Goal: Task Accomplishment & Management: Use online tool/utility

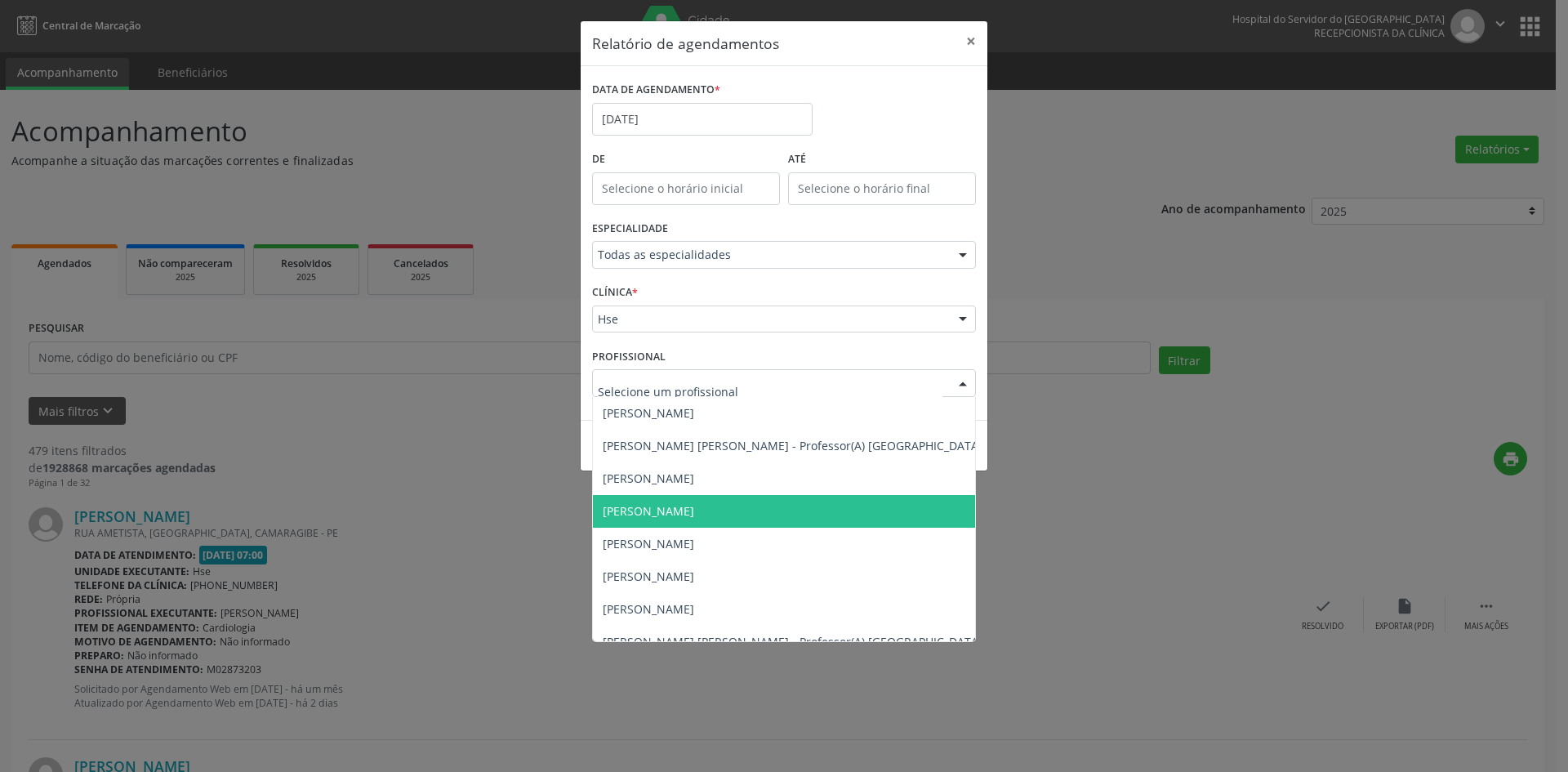
scroll to position [735, 0]
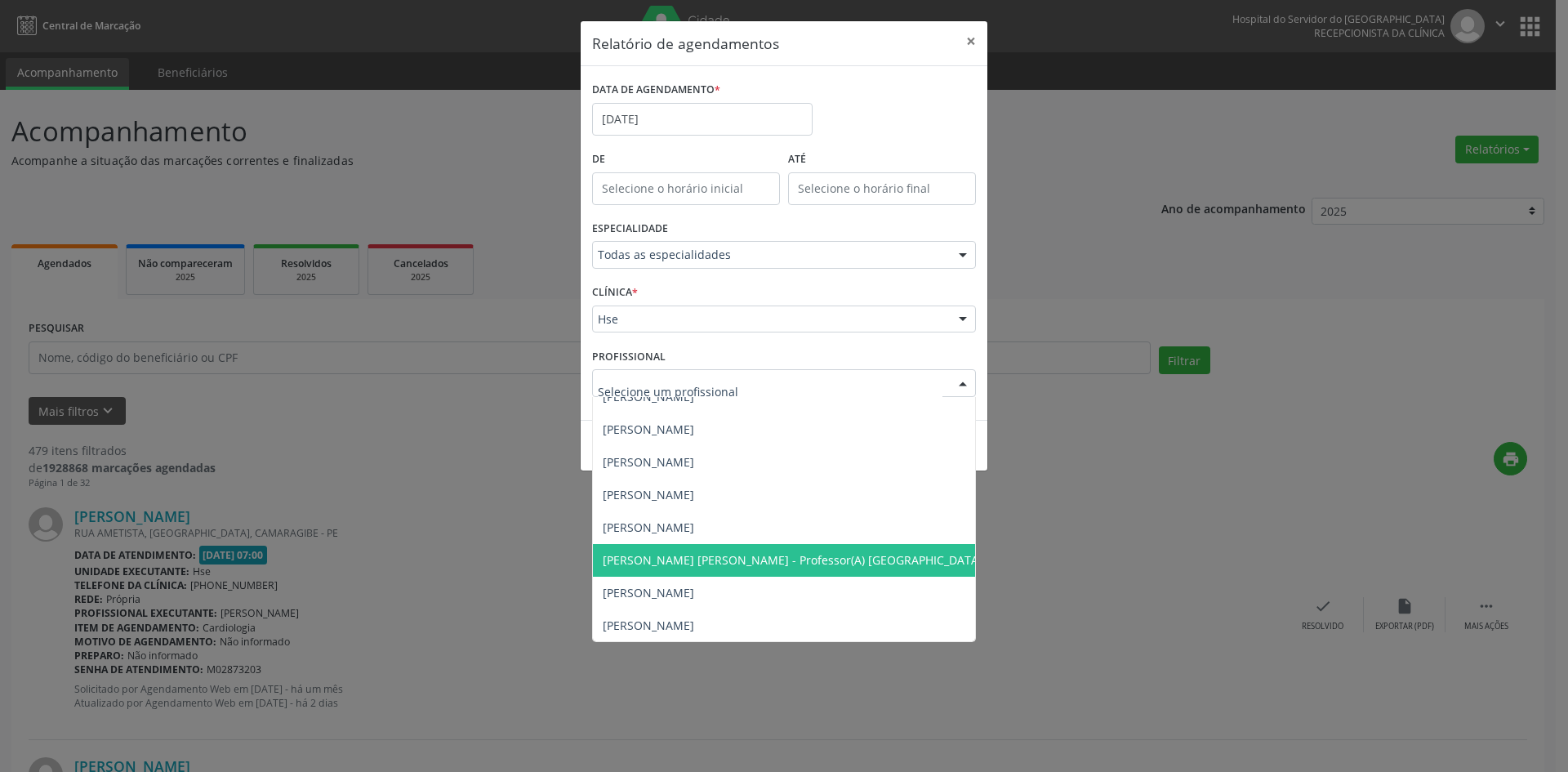
click at [659, 572] on span "[PERSON_NAME] [PERSON_NAME] - Professor(A) [GEOGRAPHIC_DATA]" at bounding box center [868, 561] width 549 height 33
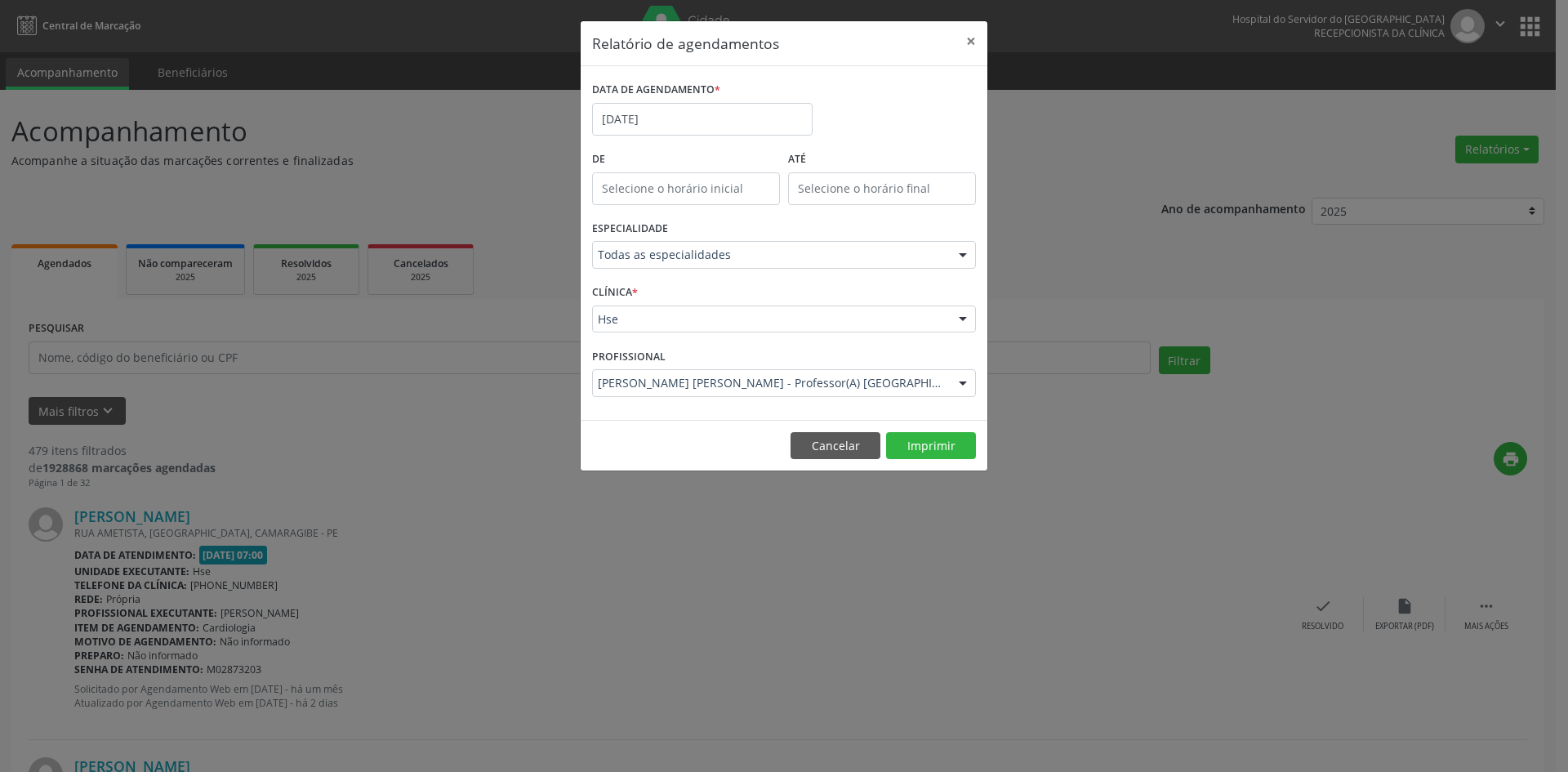
click at [659, 396] on div "PROFISSIONAL [PERSON_NAME] [PERSON_NAME] - Professor(A) Nassau Todos os profiss…" at bounding box center [784, 375] width 392 height 63
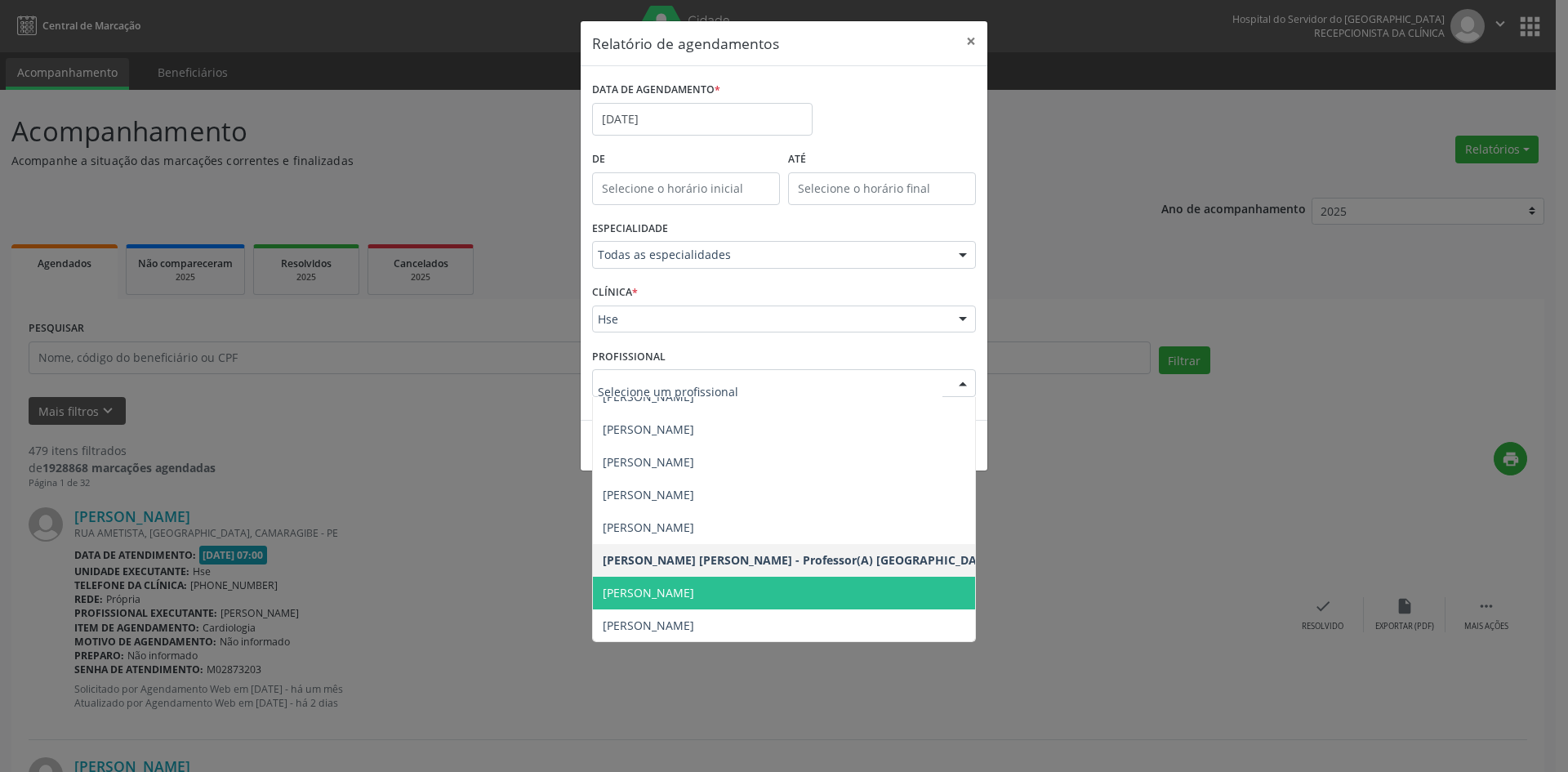
click at [655, 590] on span "[PERSON_NAME]" at bounding box center [649, 592] width 92 height 16
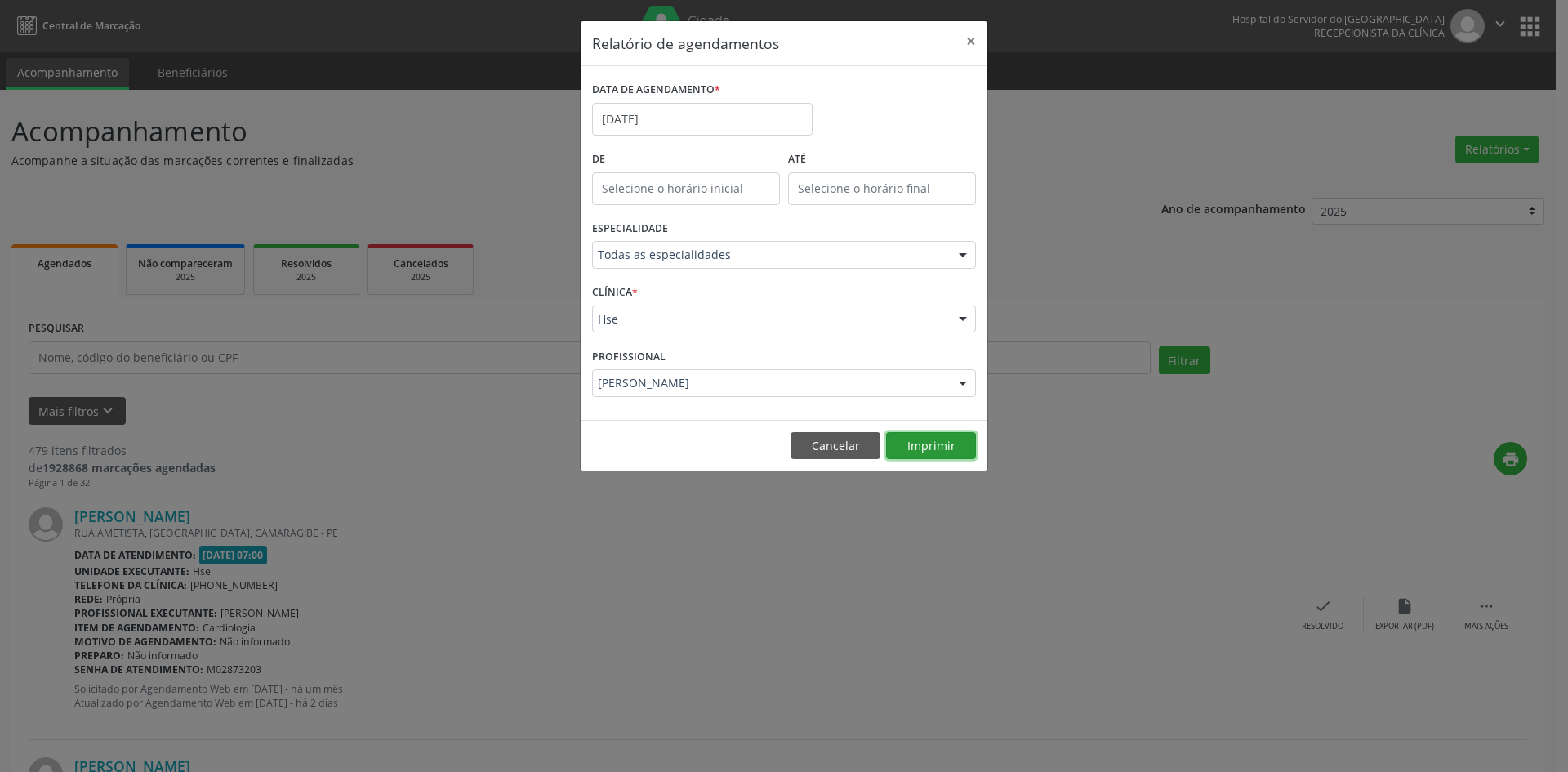
click at [918, 453] on button "Imprimir" at bounding box center [931, 446] width 90 height 28
click at [964, 38] on button "×" at bounding box center [971, 41] width 33 height 40
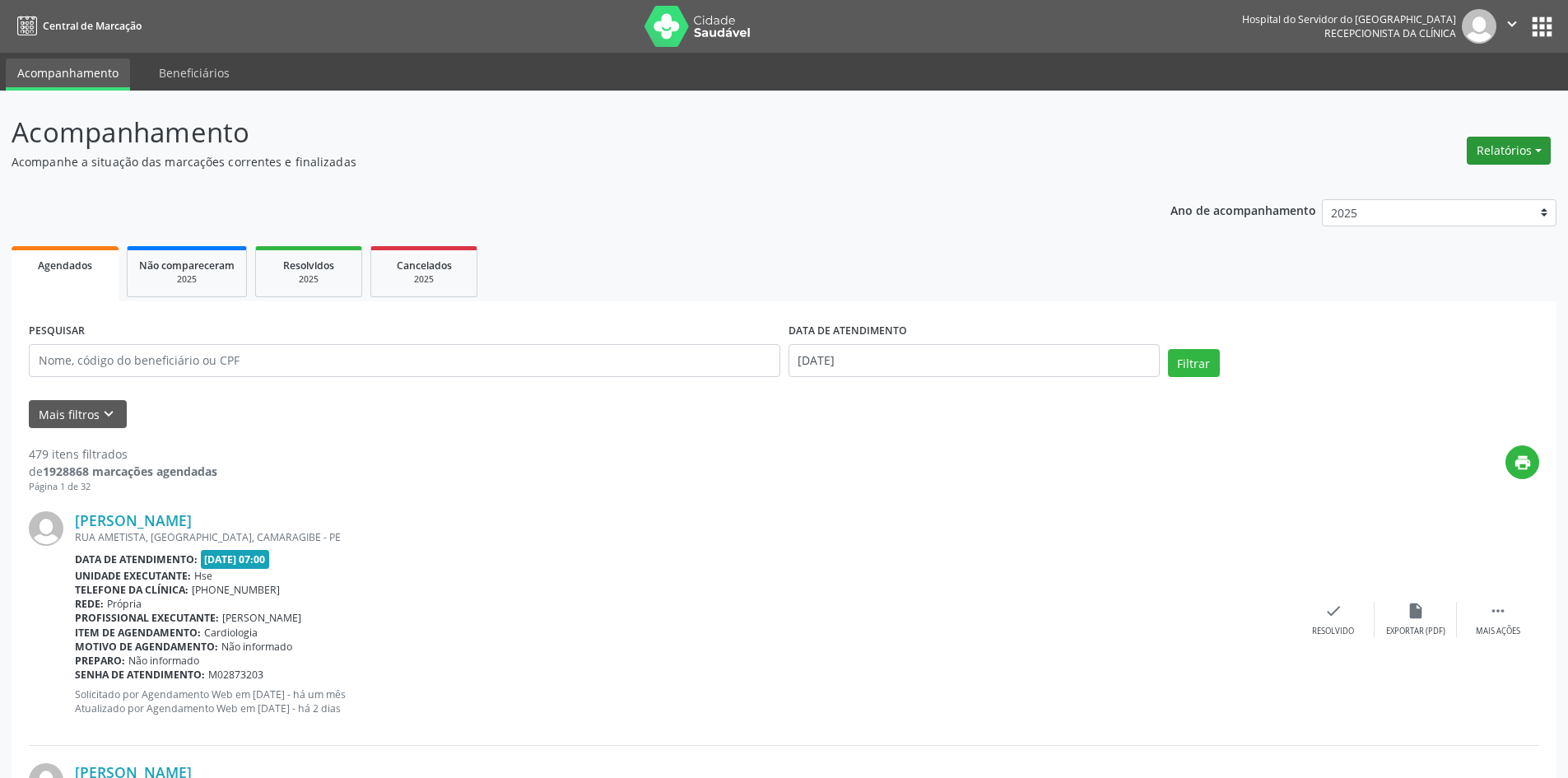
click at [1528, 148] on button "Relatórios" at bounding box center [1509, 150] width 84 height 28
click at [1446, 186] on link "Agendamentos" at bounding box center [1463, 185] width 177 height 23
select select "8"
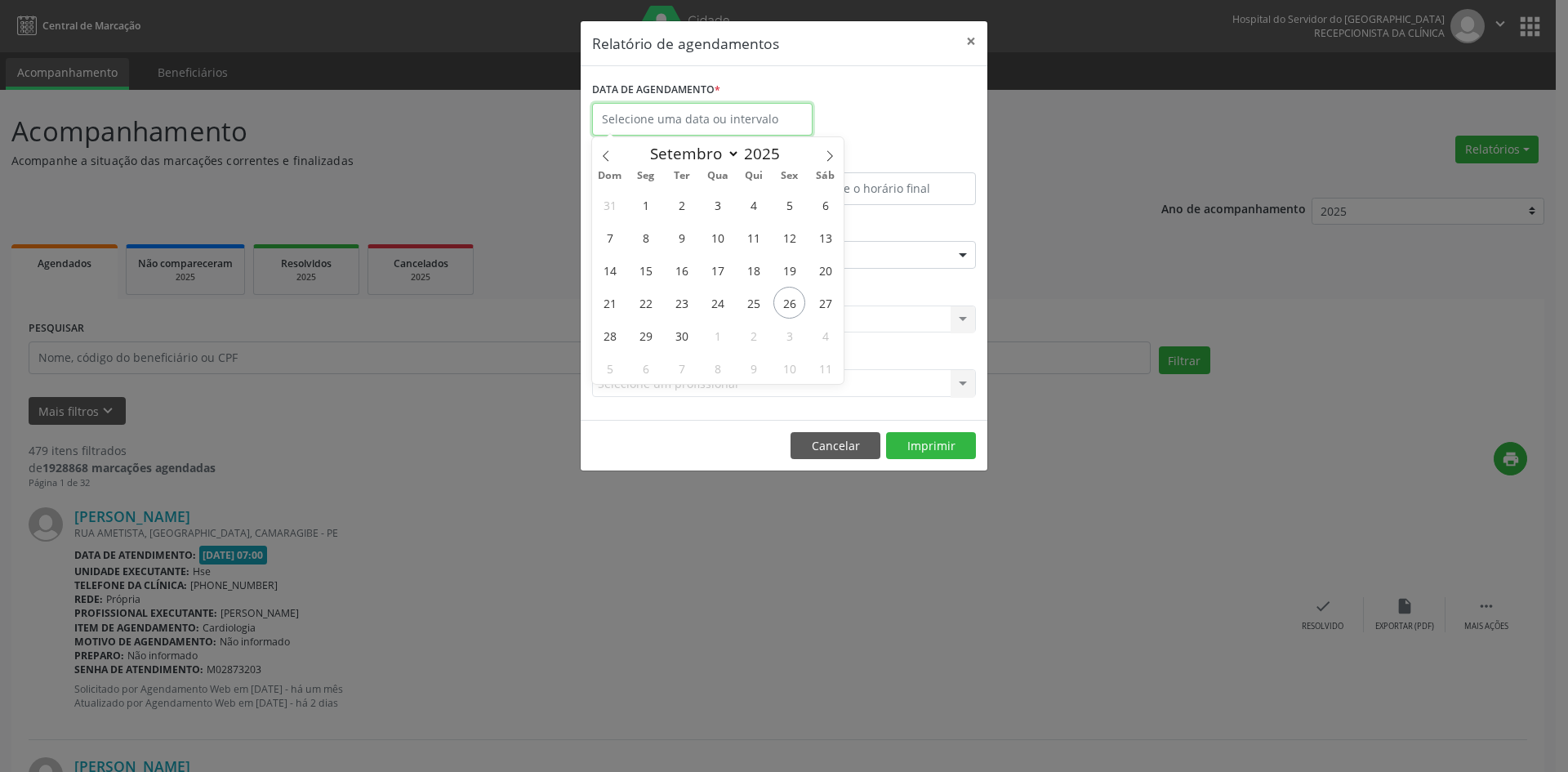
click at [706, 120] on input "text" at bounding box center [702, 120] width 220 height 33
click at [653, 335] on span "29" at bounding box center [646, 335] width 32 height 32
type input "[DATE]"
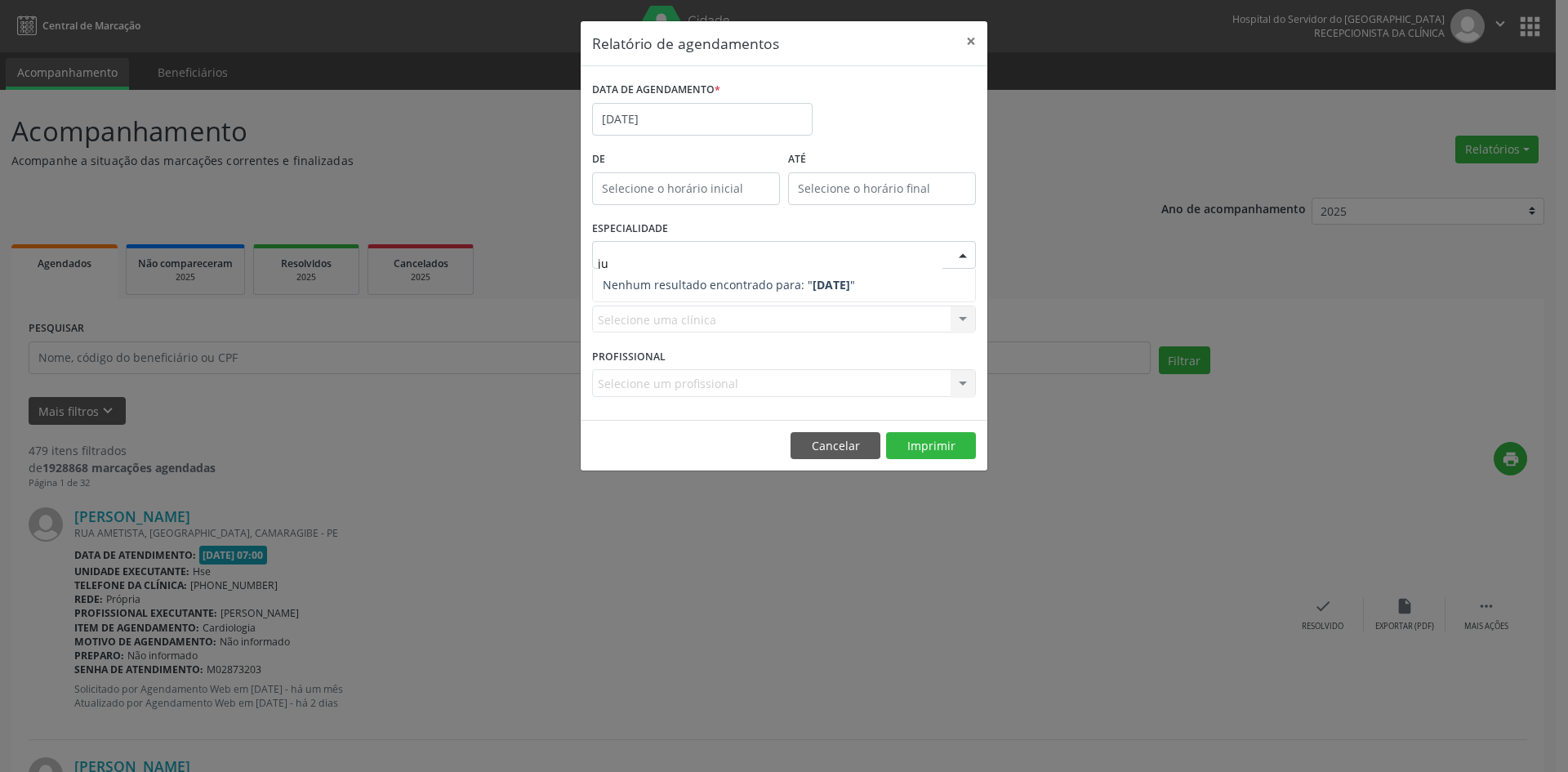
type input "j"
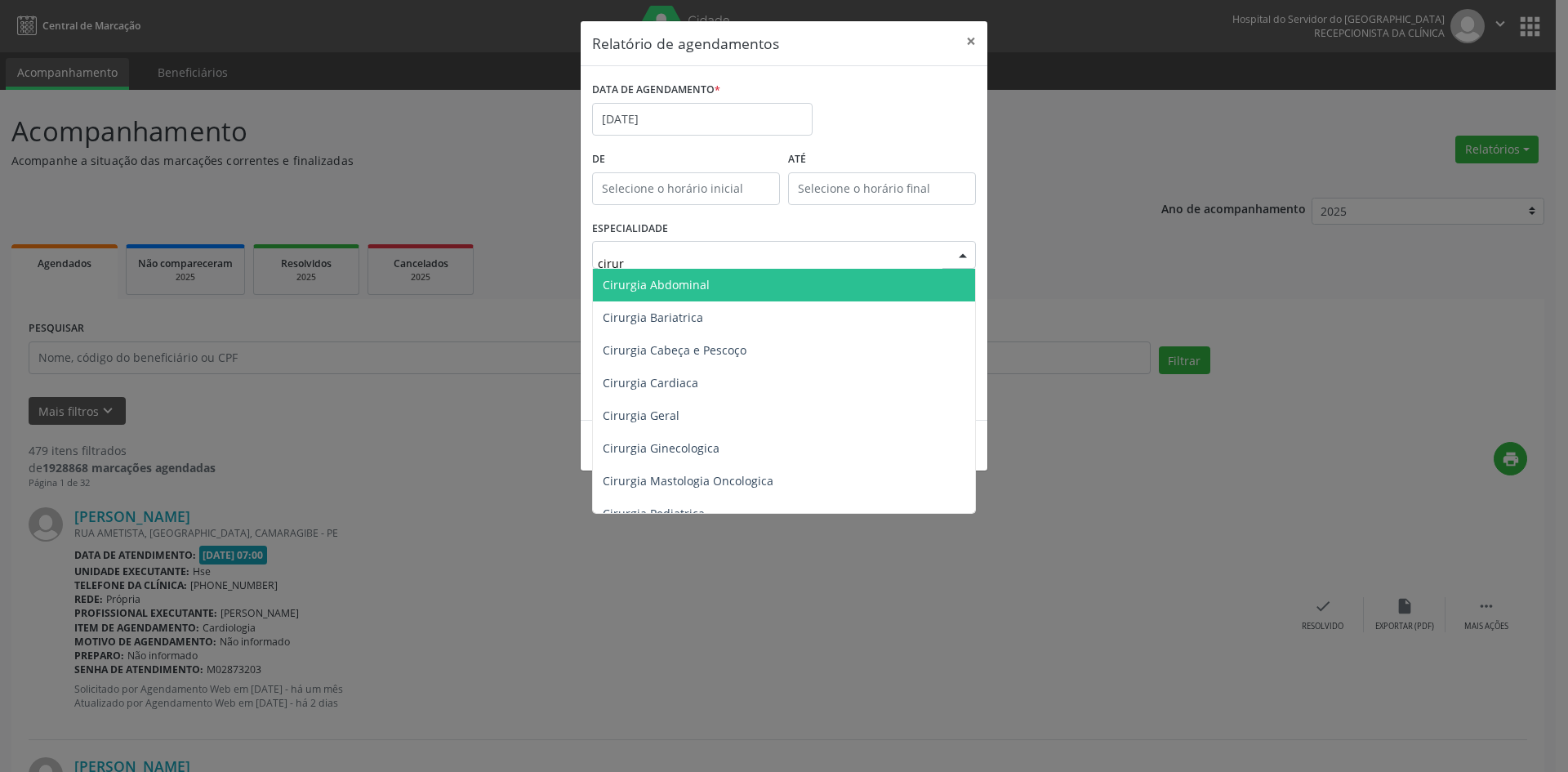
type input "cirurg"
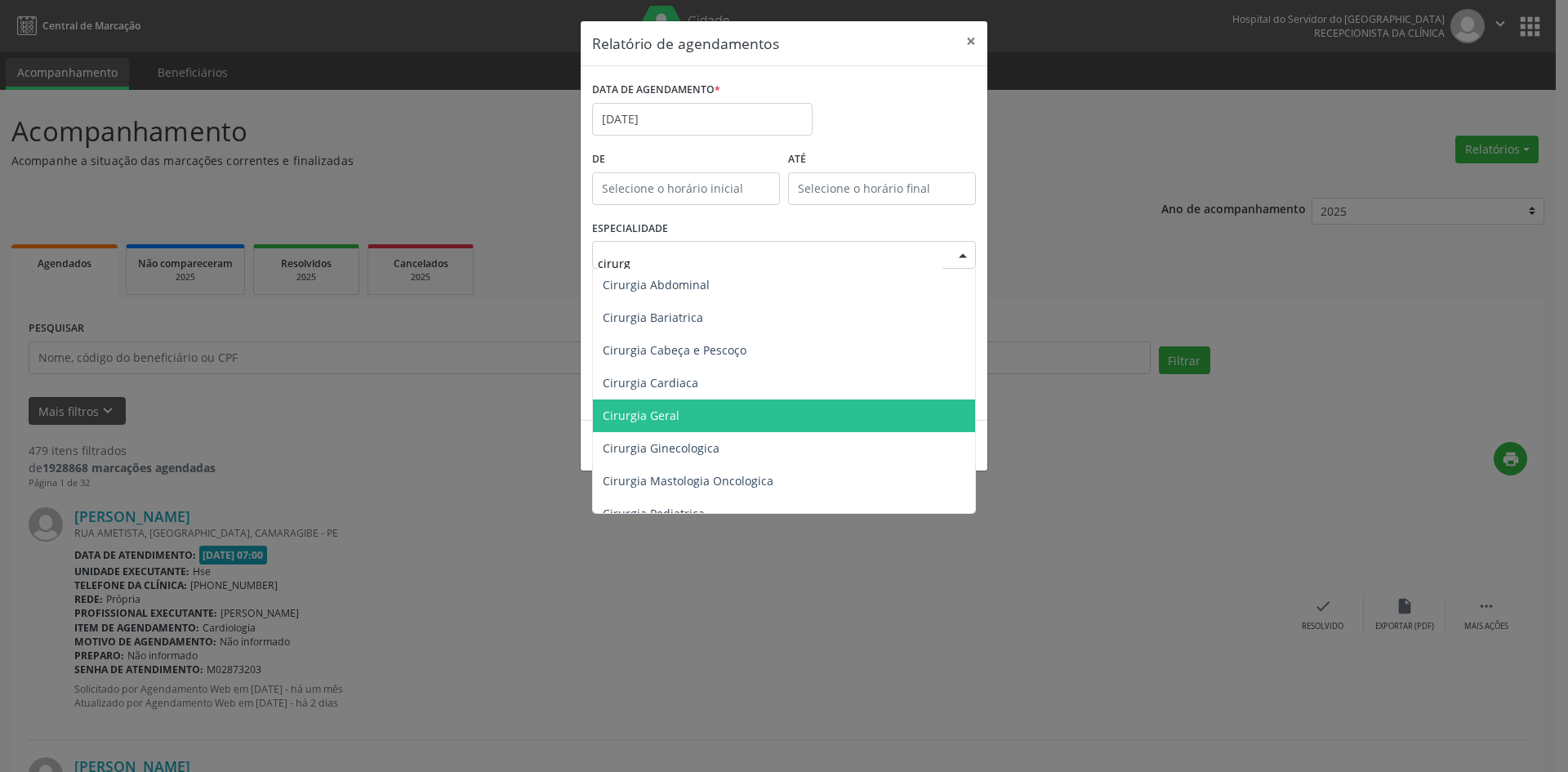
click at [697, 405] on span "Cirurgia Geral" at bounding box center [784, 416] width 382 height 33
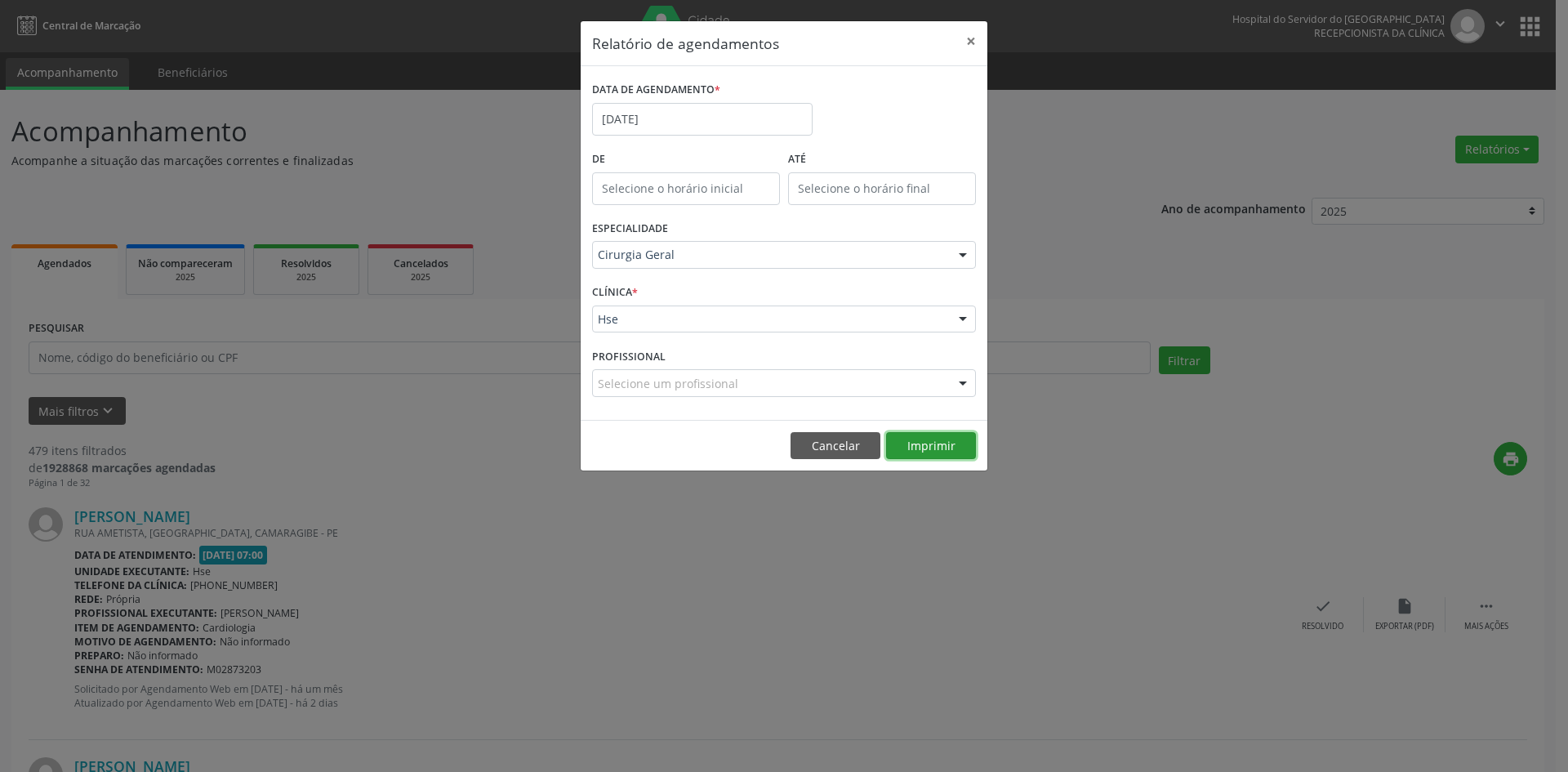
click at [928, 442] on button "Imprimir" at bounding box center [931, 446] width 90 height 28
click at [717, 118] on input "[DATE]" at bounding box center [702, 120] width 220 height 33
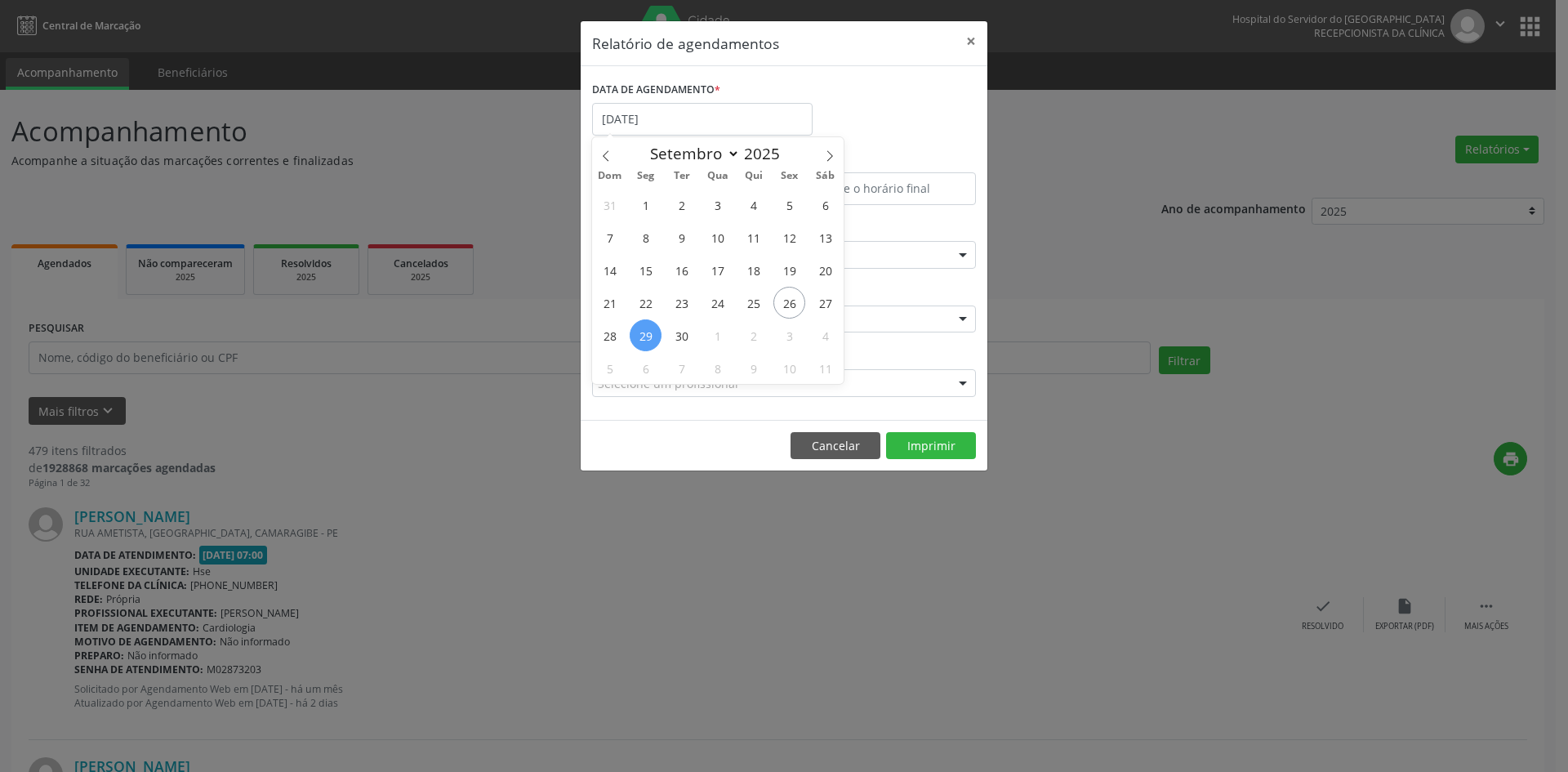
click at [840, 103] on div "DATA DE AGENDAMENTO * [DATE]" at bounding box center [784, 112] width 392 height 69
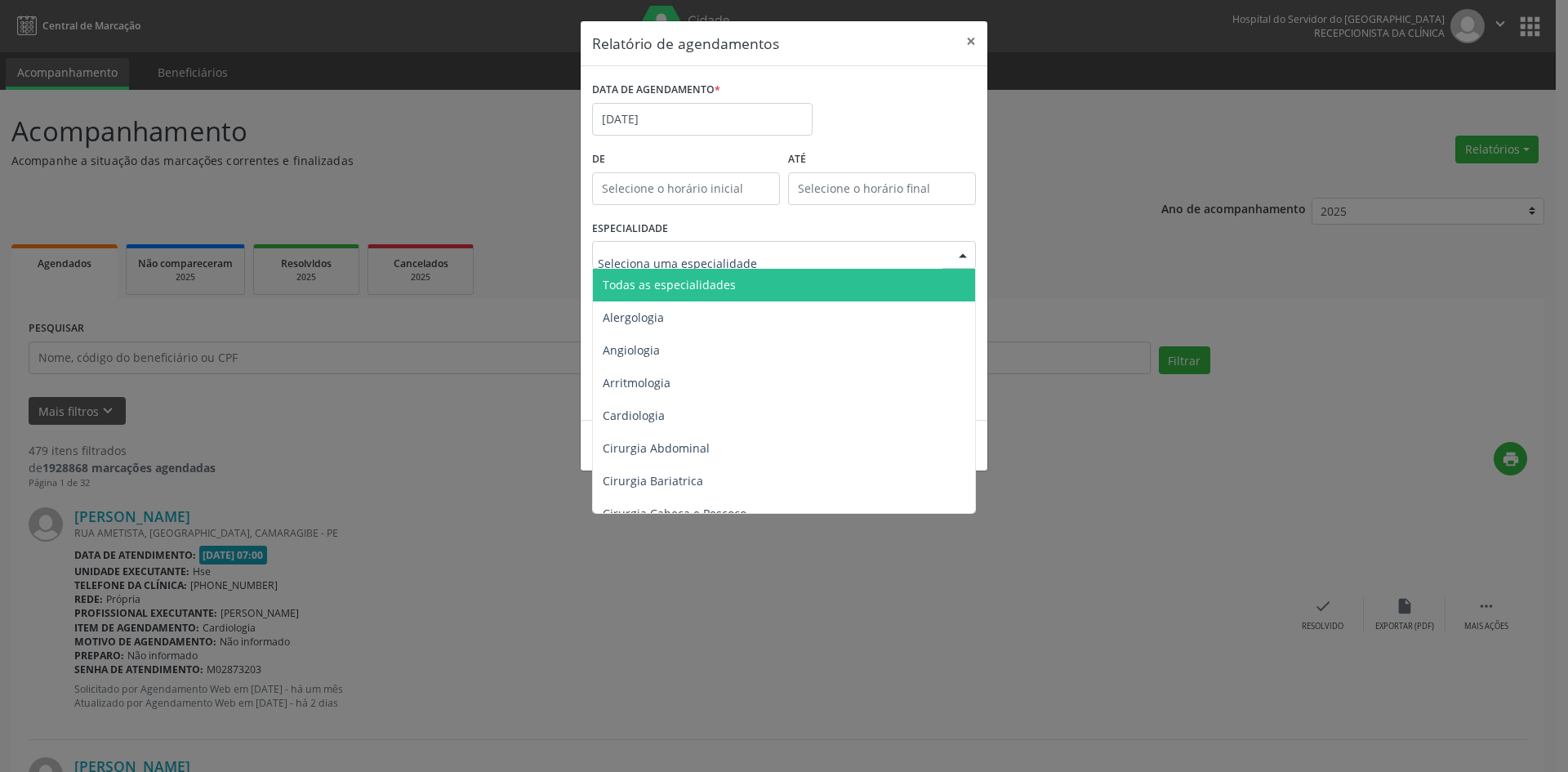
click at [710, 292] on span "Todas as especialidades" at bounding box center [785, 285] width 385 height 33
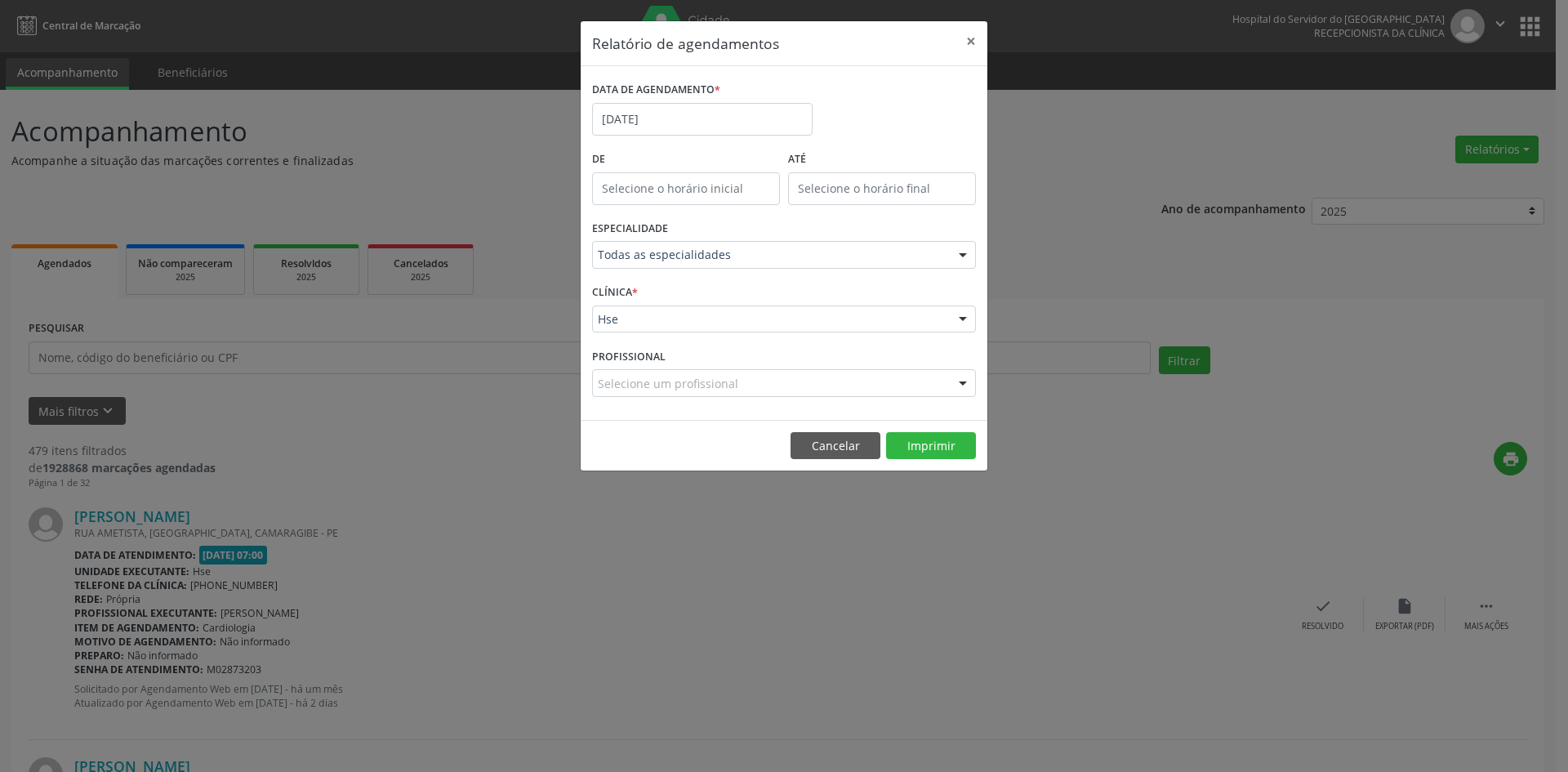
click at [921, 303] on div "CLÍNICA * Hse Hse Nenhum resultado encontrado para: " " Não há nenhuma opção pa…" at bounding box center [784, 312] width 392 height 63
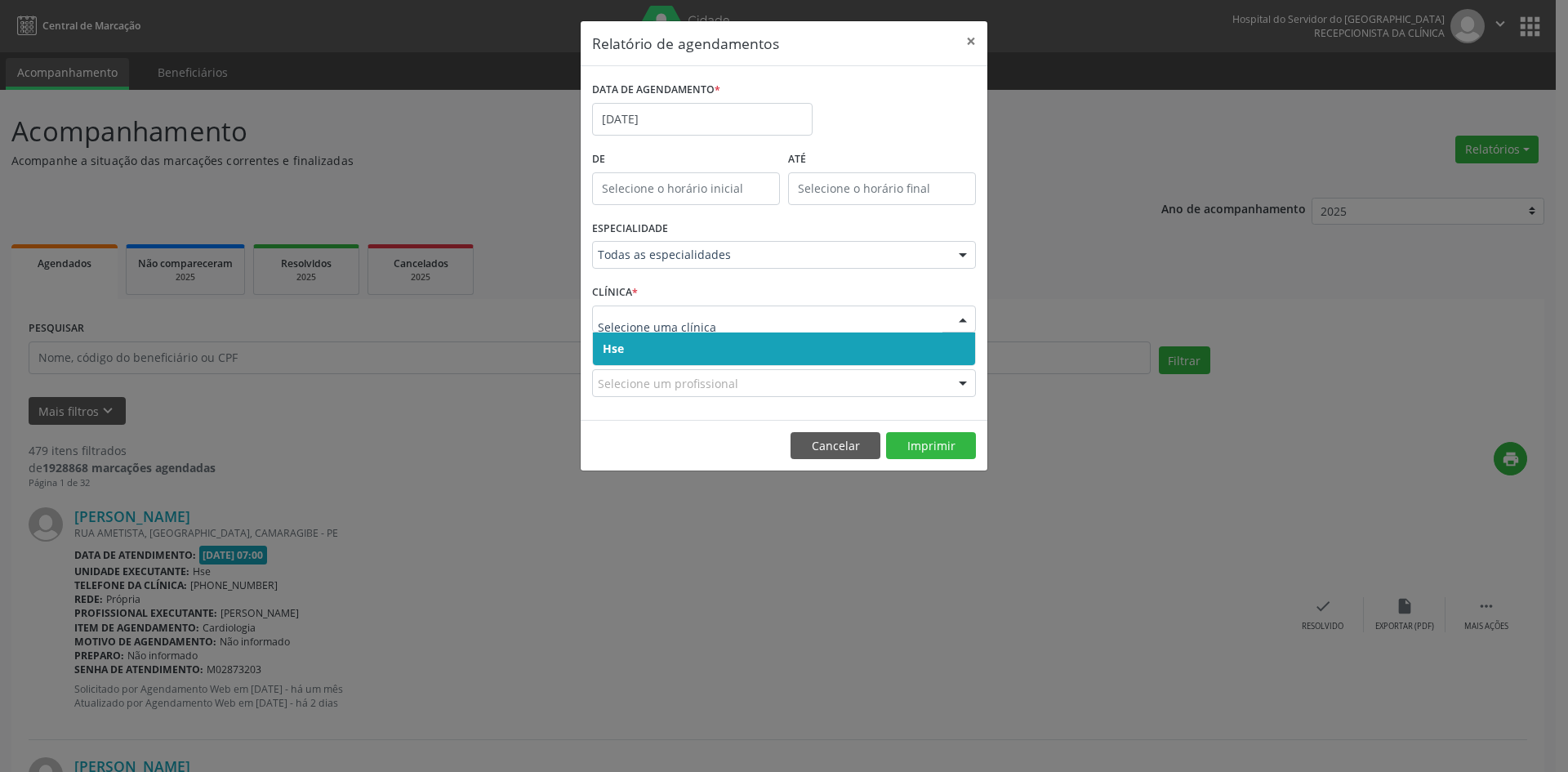
click at [816, 343] on span "Hse" at bounding box center [784, 349] width 382 height 33
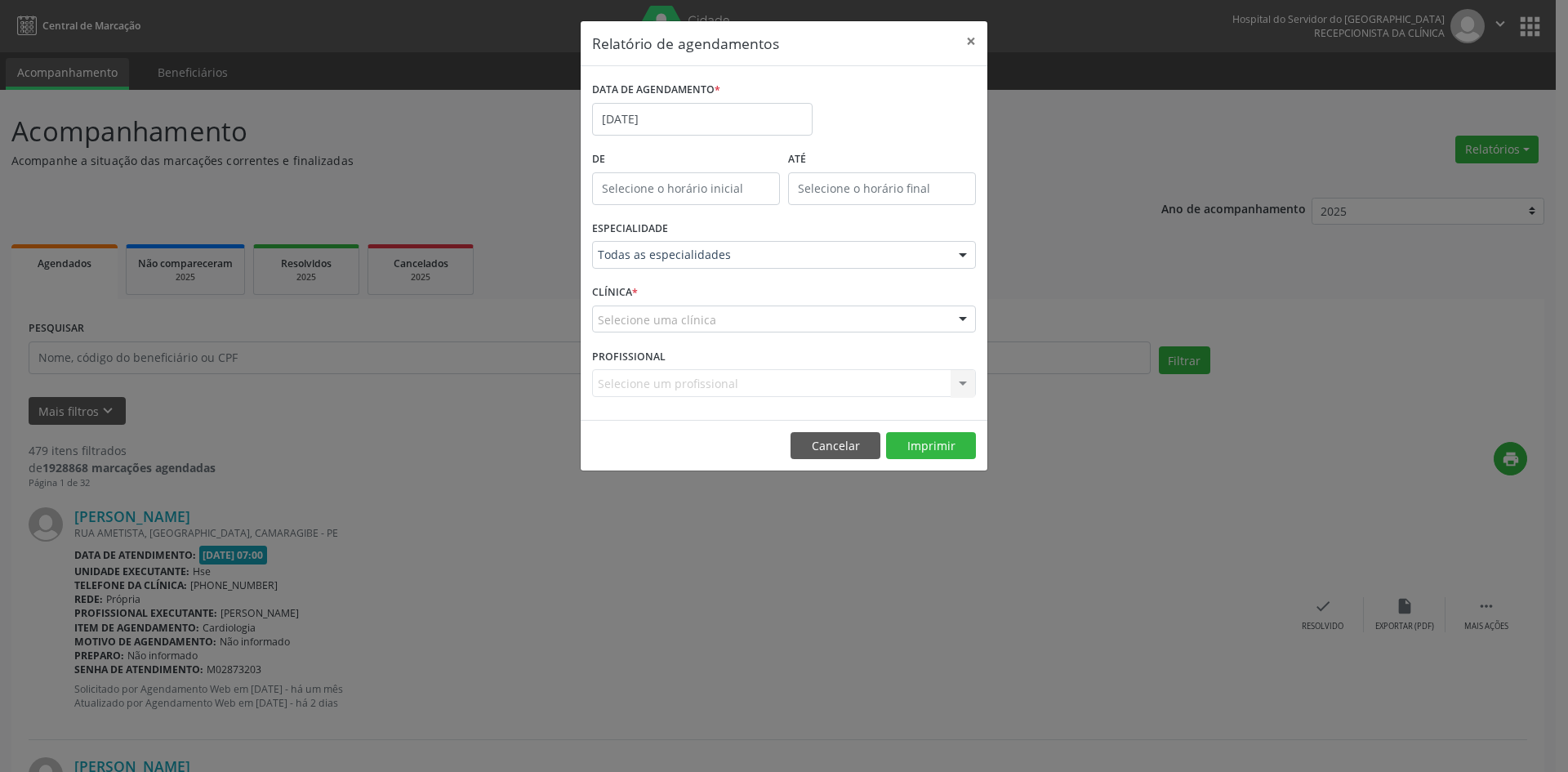
click at [818, 329] on div "Selecione uma clínica" at bounding box center [784, 319] width 384 height 28
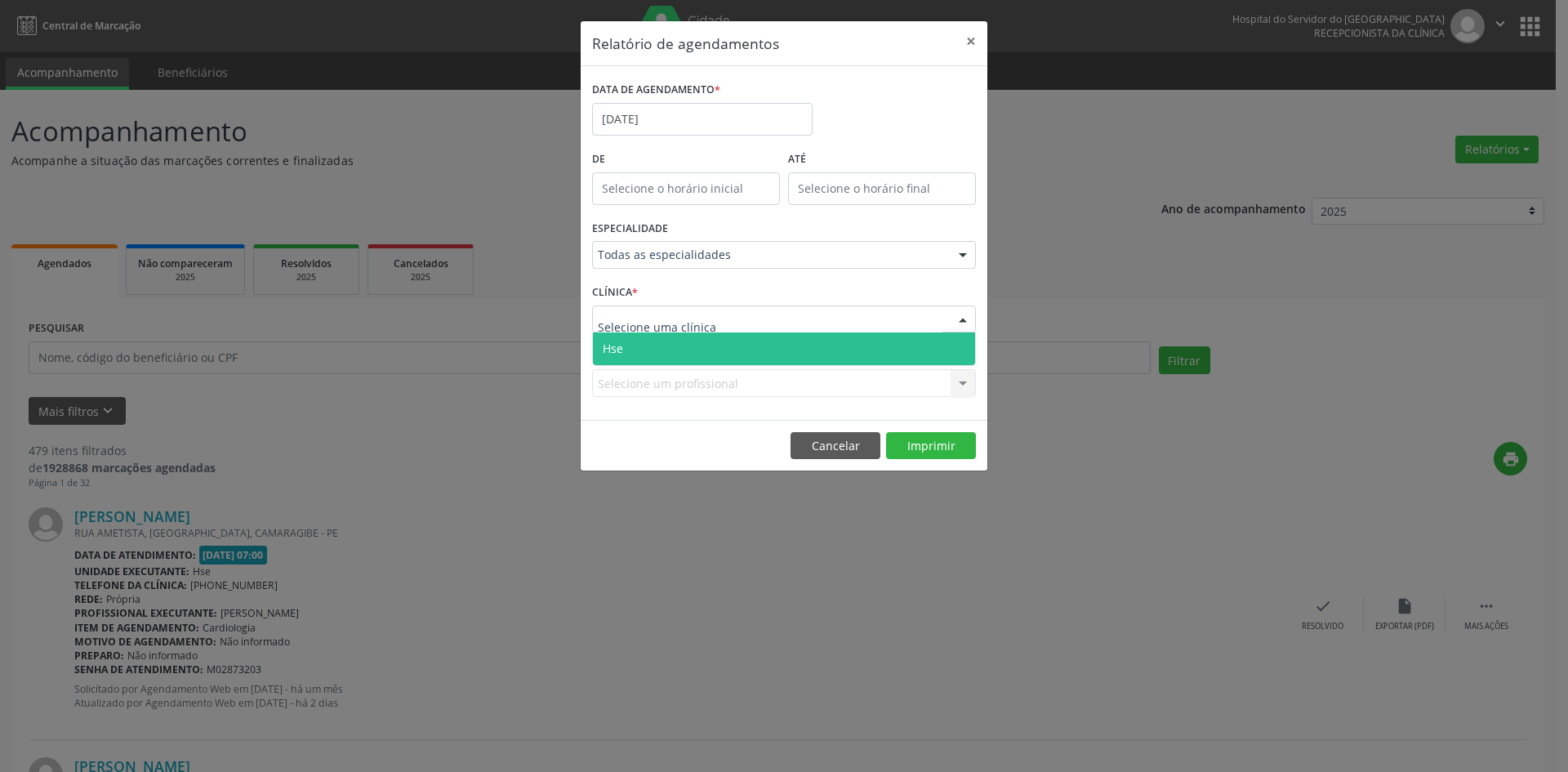
click at [776, 344] on span "Hse" at bounding box center [784, 349] width 382 height 33
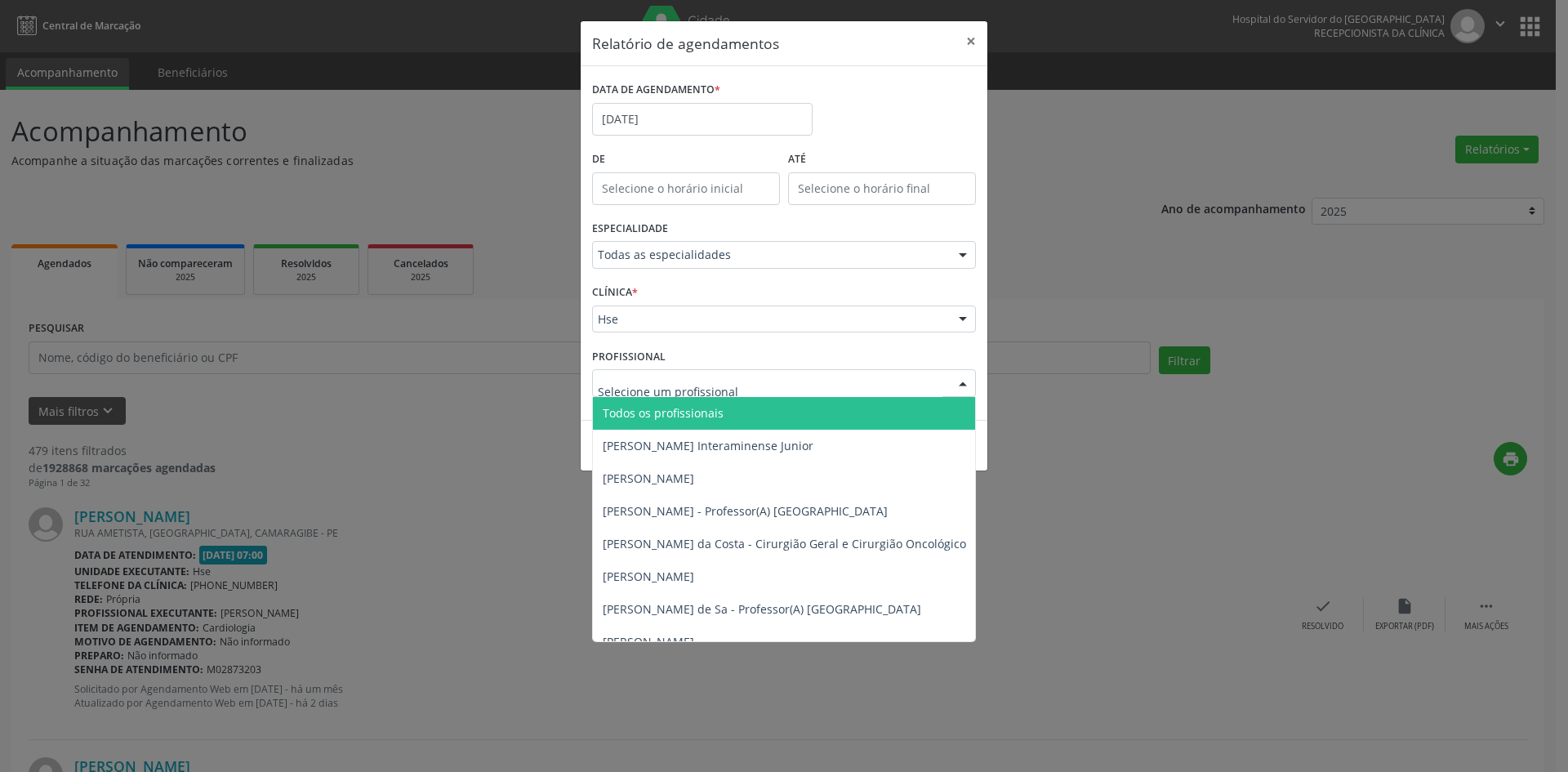
click at [910, 387] on div at bounding box center [784, 383] width 384 height 28
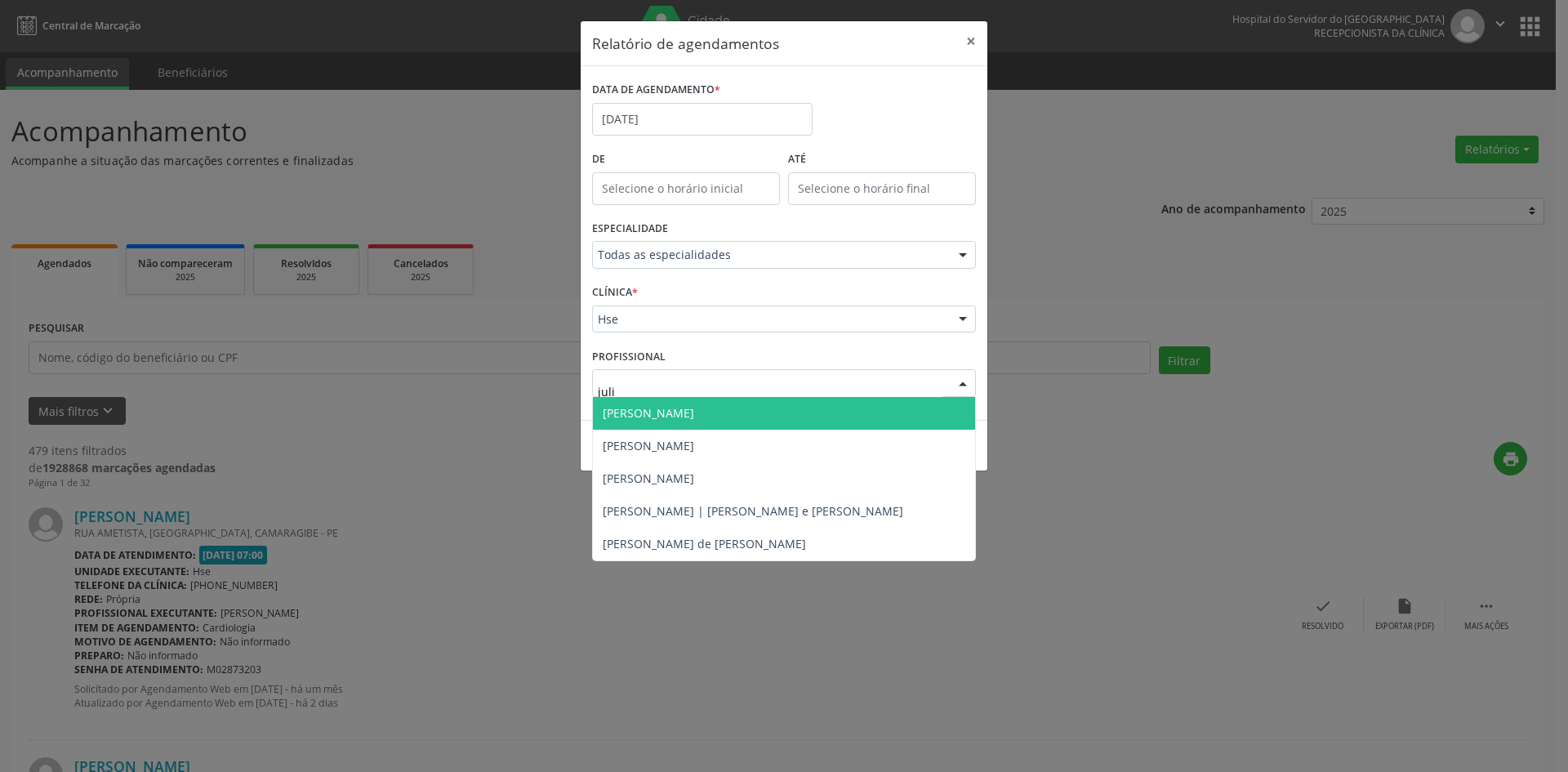
type input "julio"
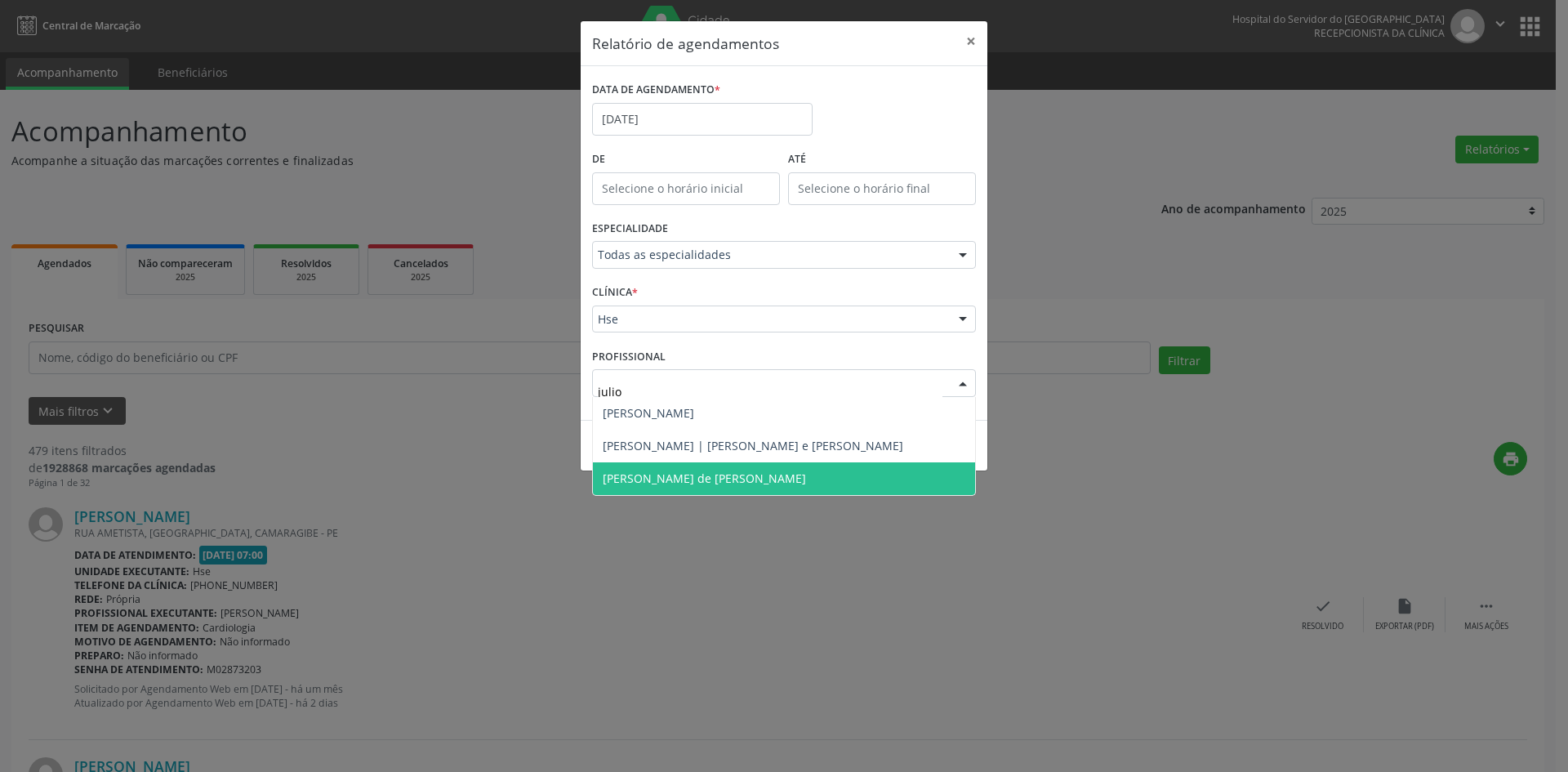
click at [767, 474] on span "[PERSON_NAME] de [PERSON_NAME]" at bounding box center [784, 479] width 382 height 33
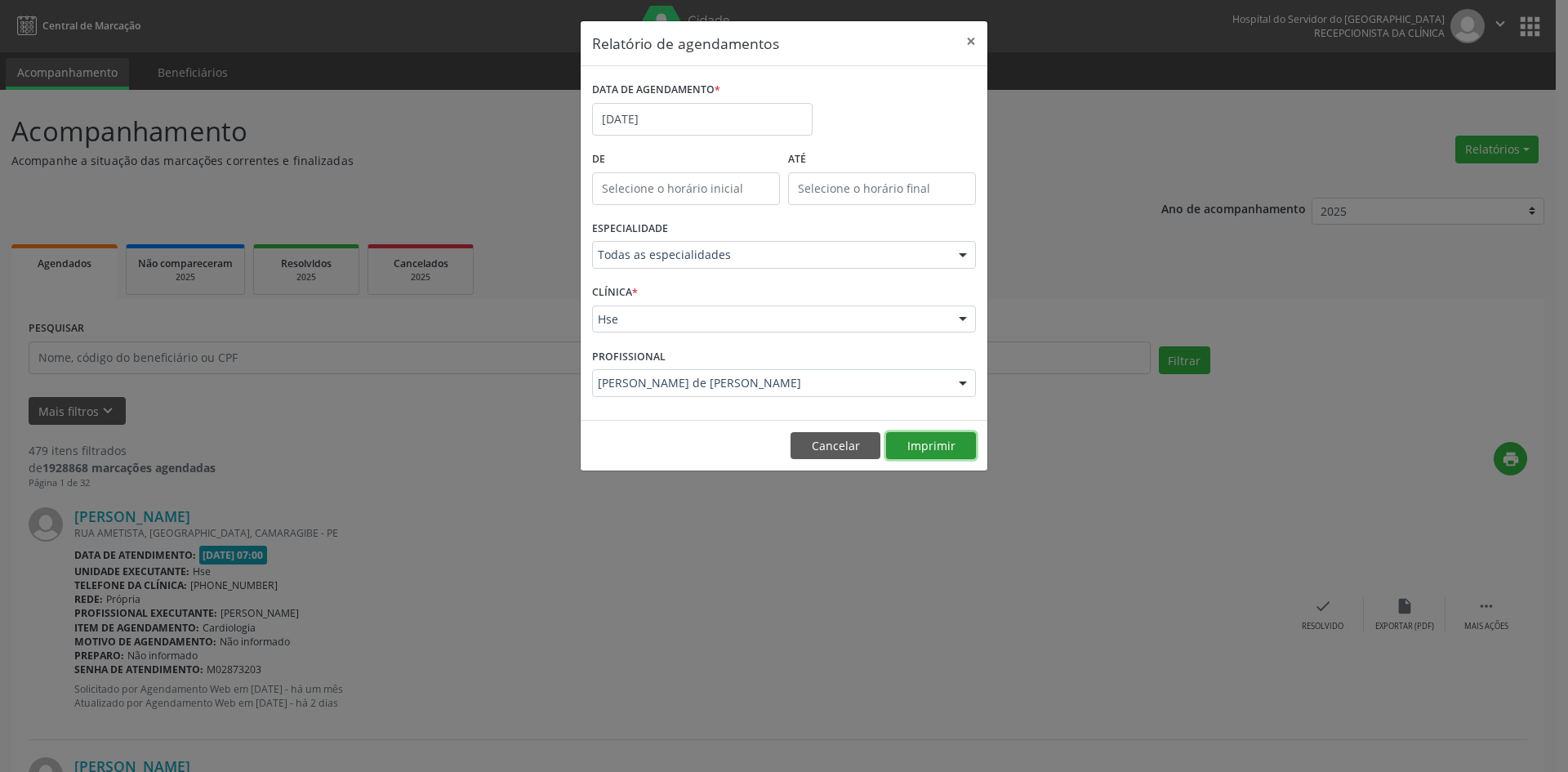
click at [919, 450] on button "Imprimir" at bounding box center [931, 446] width 90 height 28
click at [637, 117] on input "[DATE]" at bounding box center [702, 120] width 220 height 33
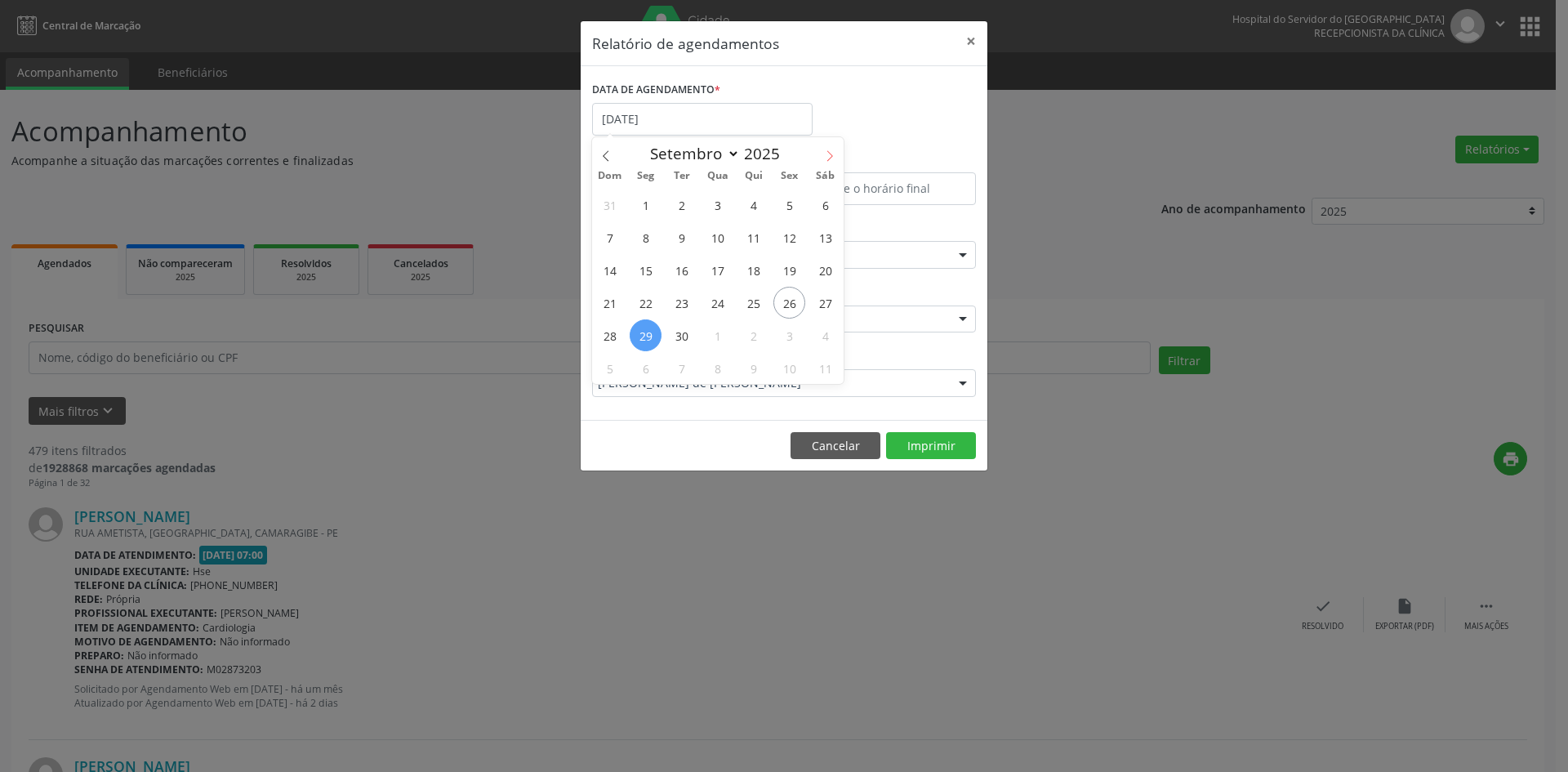
click at [827, 153] on icon at bounding box center [830, 156] width 12 height 12
select select "9"
click at [783, 310] on span "24" at bounding box center [789, 302] width 32 height 32
type input "[DATE]"
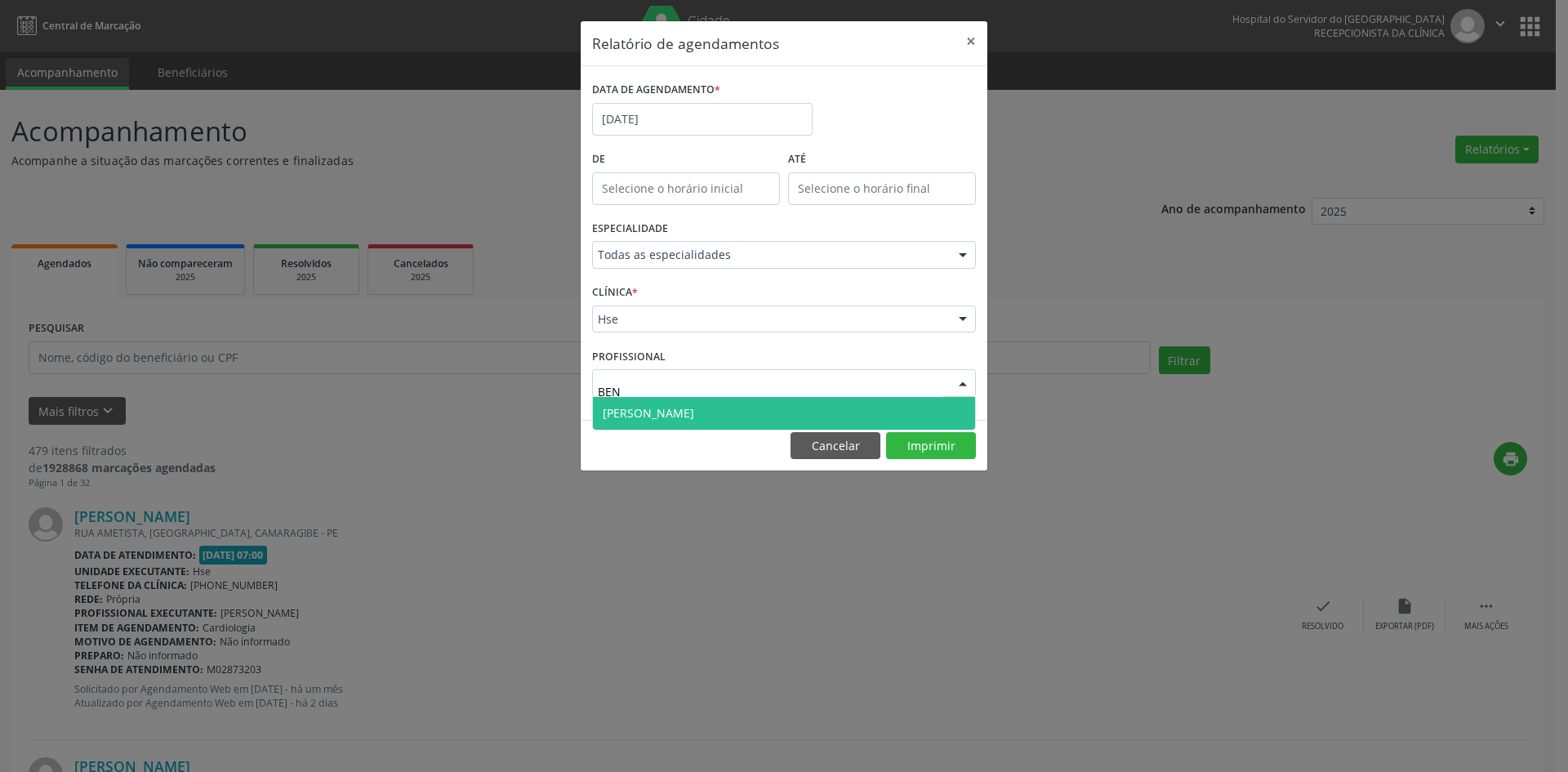
type input "BENH"
drag, startPoint x: 680, startPoint y: 404, endPoint x: 697, endPoint y: 406, distance: 17.1
click at [682, 405] on span "[PERSON_NAME]" at bounding box center [649, 413] width 92 height 16
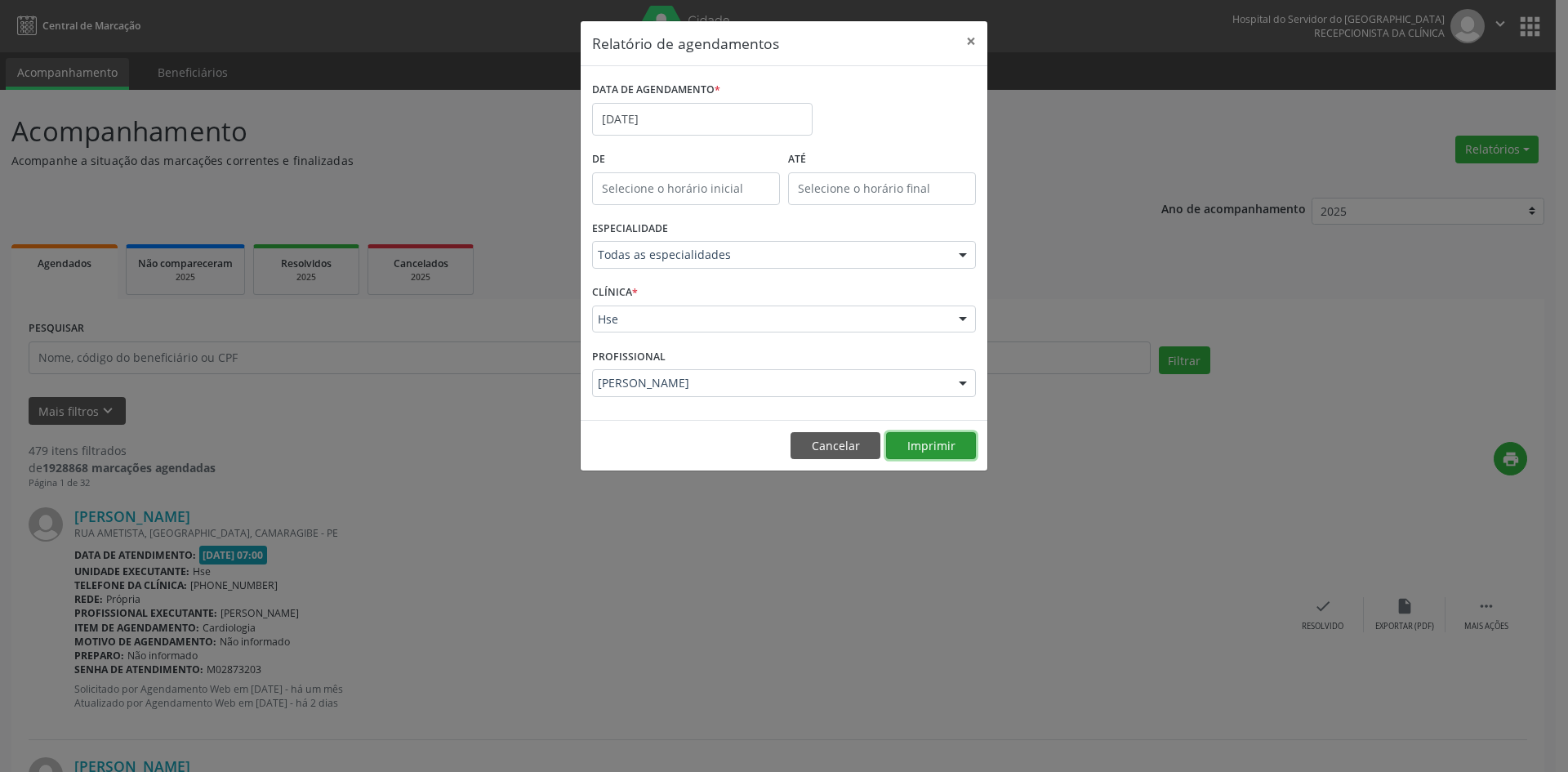
click at [919, 443] on button "Imprimir" at bounding box center [931, 446] width 90 height 28
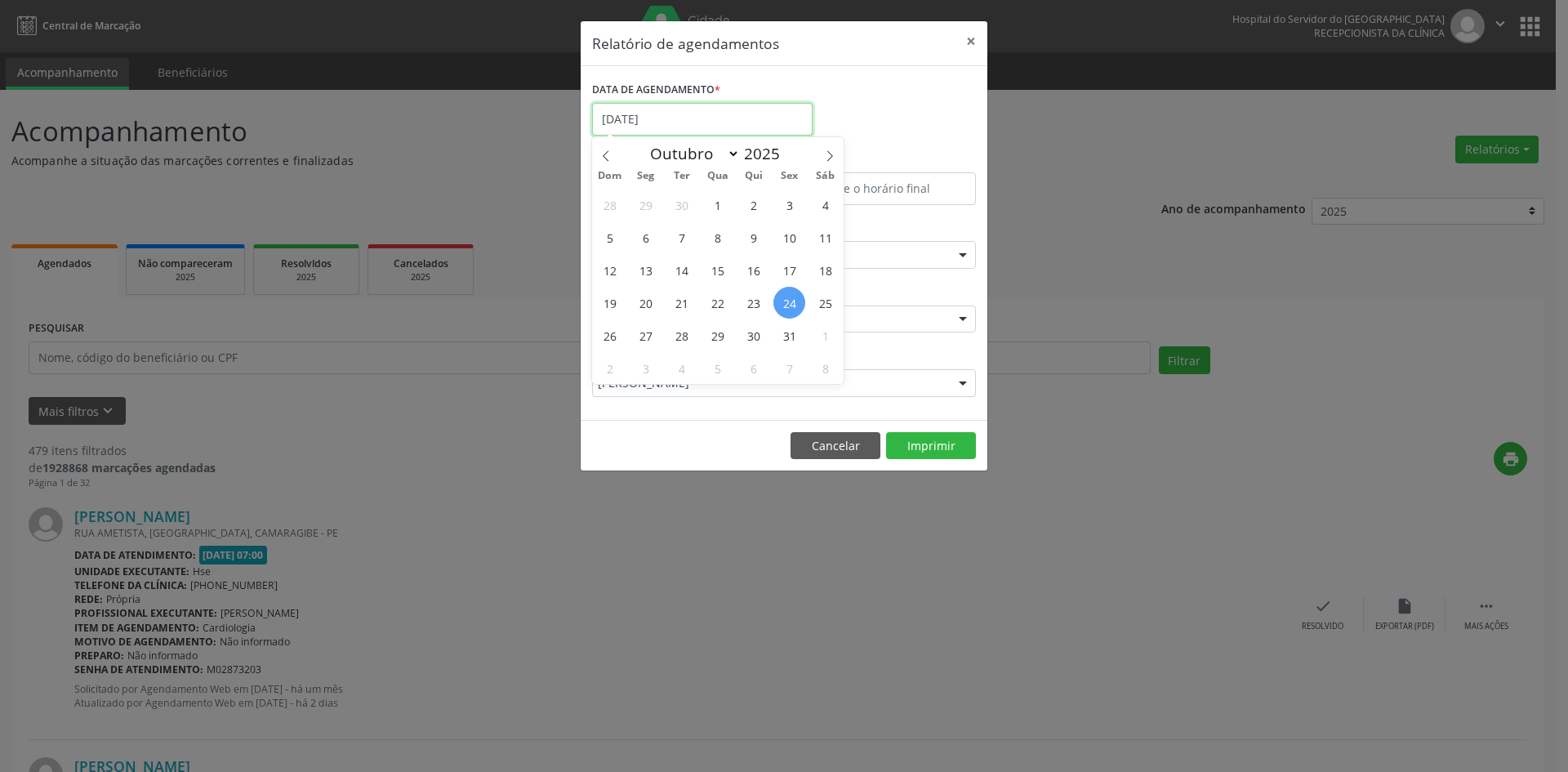
drag, startPoint x: 684, startPoint y: 119, endPoint x: 777, endPoint y: 155, distance: 99.7
click at [684, 120] on input "[DATE]" at bounding box center [702, 120] width 220 height 33
click at [787, 332] on span "31" at bounding box center [789, 335] width 32 height 32
type input "[DATE]"
click at [787, 359] on span "7" at bounding box center [789, 367] width 32 height 32
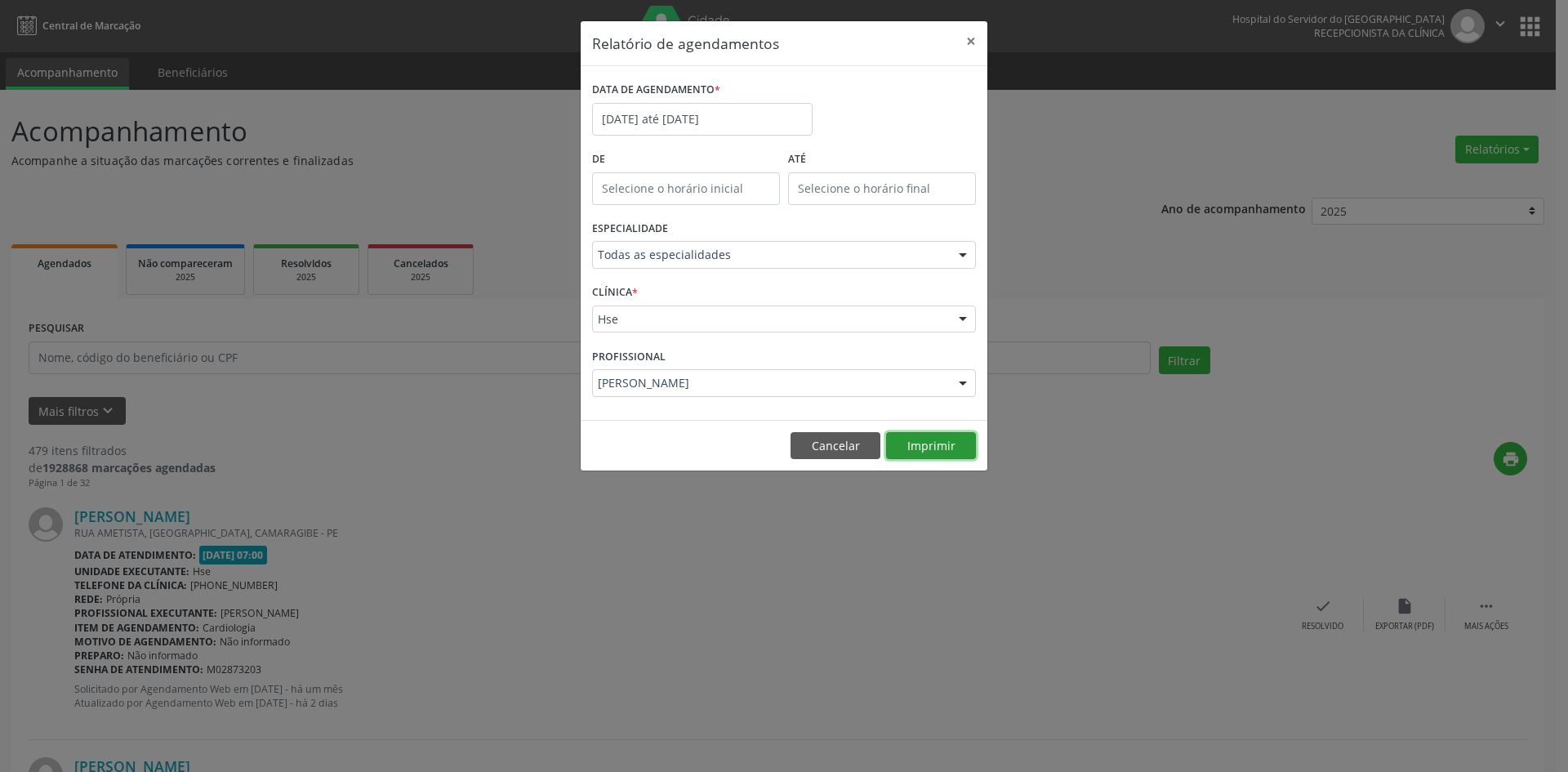
click at [930, 451] on button "Imprimir" at bounding box center [931, 446] width 90 height 28
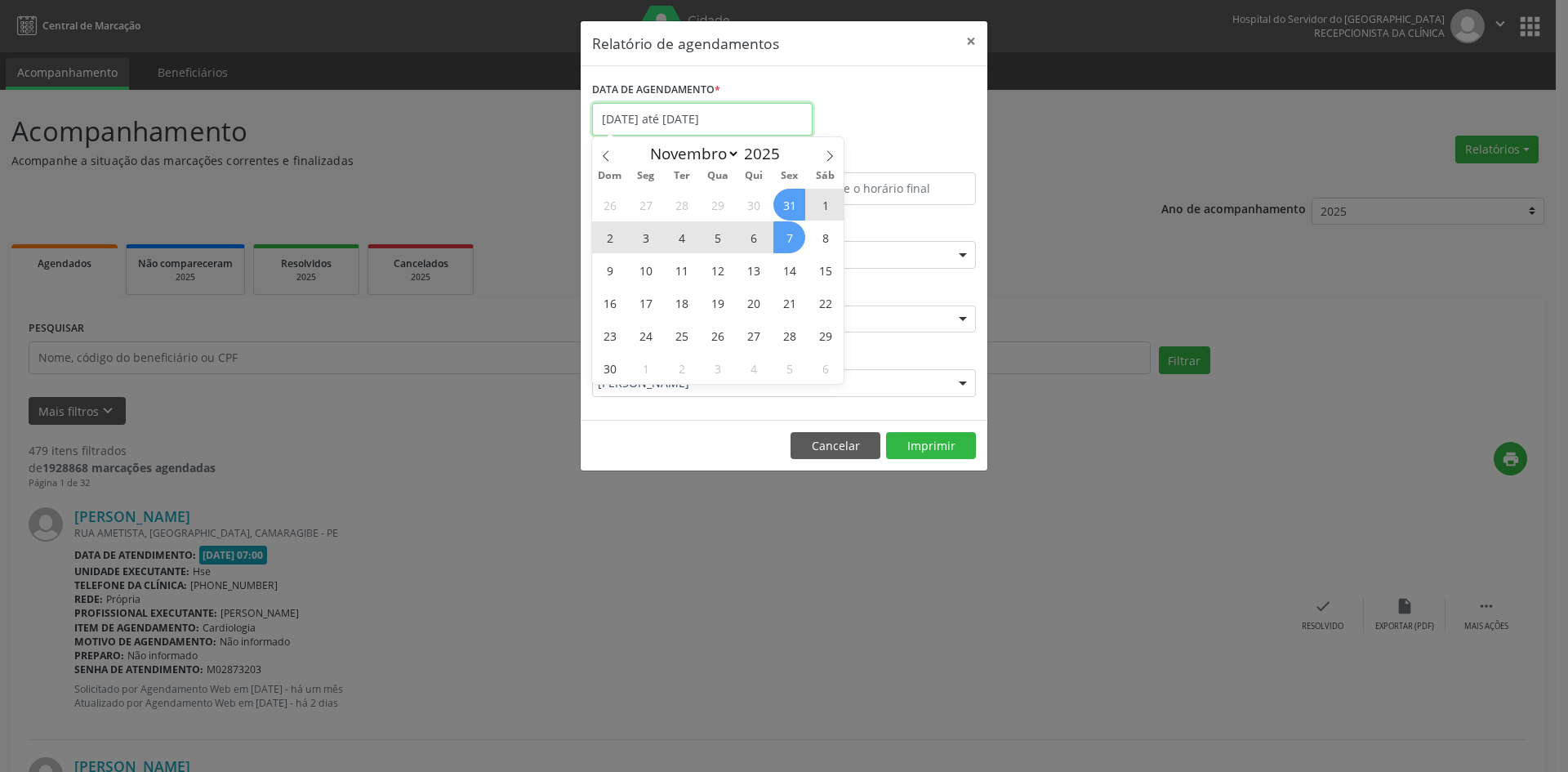
click at [687, 106] on input "[DATE] até [DATE]" at bounding box center [702, 120] width 220 height 33
click at [790, 200] on span "31" at bounding box center [789, 204] width 32 height 32
type input "[DATE]"
click at [796, 237] on span "7" at bounding box center [789, 237] width 32 height 32
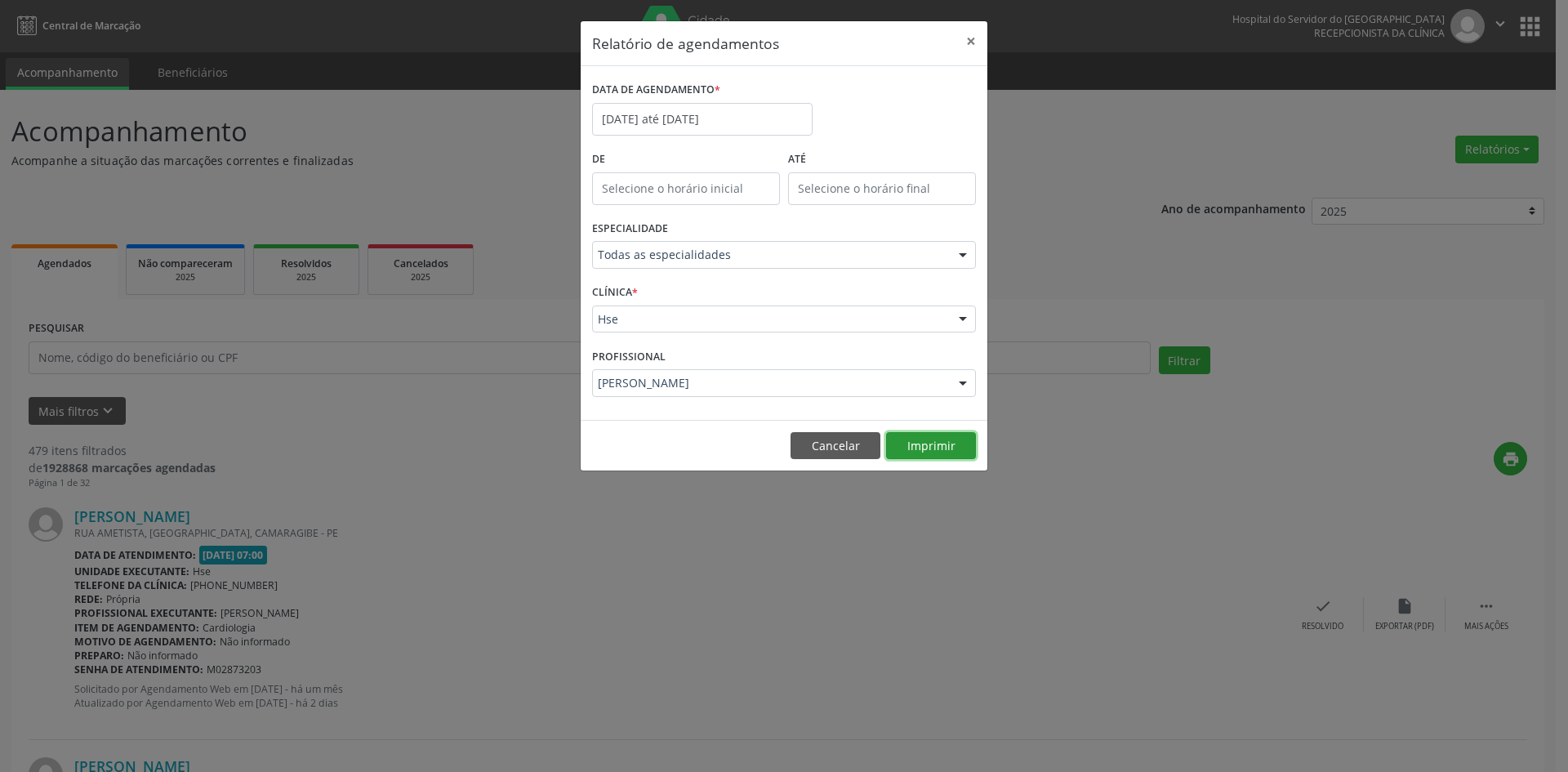
click at [929, 440] on button "Imprimir" at bounding box center [931, 446] width 90 height 28
